Goal: Task Accomplishment & Management: Manage account settings

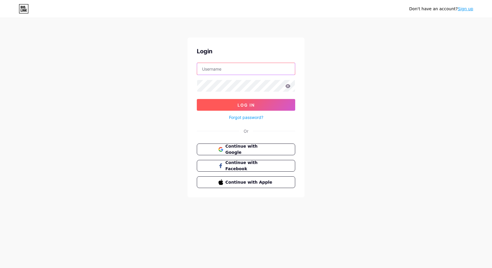
type input "[EMAIL_ADDRESS][DOMAIN_NAME]"
click at [247, 107] on button "Log In" at bounding box center [246, 105] width 98 height 12
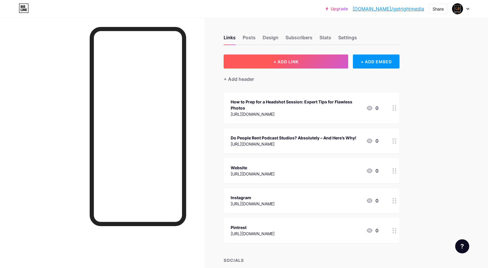
click at [278, 64] on button "+ ADD LINK" at bounding box center [285, 61] width 124 height 14
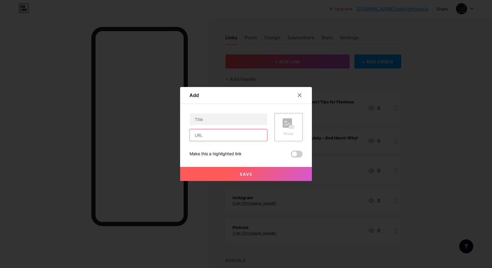
click at [205, 135] on input "text" at bounding box center [228, 135] width 77 height 12
paste input "[URL][DOMAIN_NAME]"
type input "[URL][DOMAIN_NAME]"
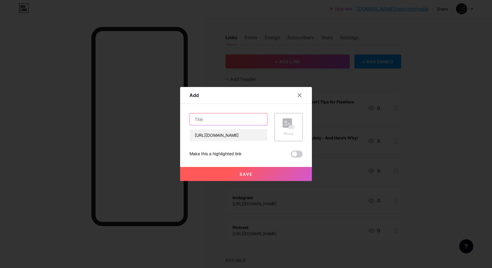
click at [249, 119] on input "text" at bounding box center [228, 119] width 77 height 12
paste input "Team Headshots for Businesses: A Modern Approach to Branding"
type input "Team Headshots for Businesses: A Modern Approach to Branding"
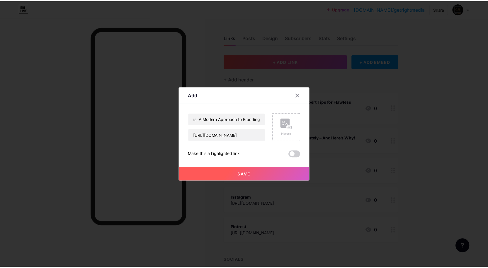
scroll to position [0, 0]
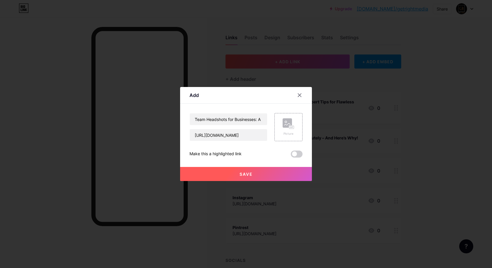
click at [227, 178] on button "Save" at bounding box center [246, 174] width 132 height 14
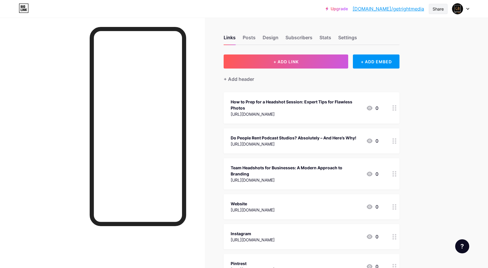
click at [444, 10] on div "Share" at bounding box center [437, 9] width 19 height 10
click at [369, 28] on icon at bounding box center [370, 30] width 7 height 7
